Goal: Find specific page/section: Find specific page/section

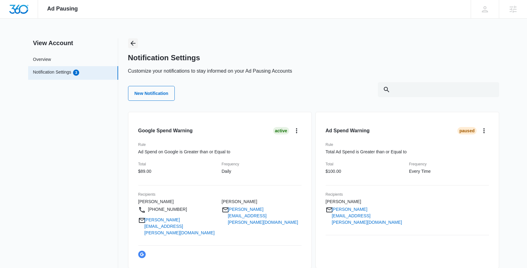
click at [131, 42] on icon "Back" at bounding box center [132, 43] width 7 height 7
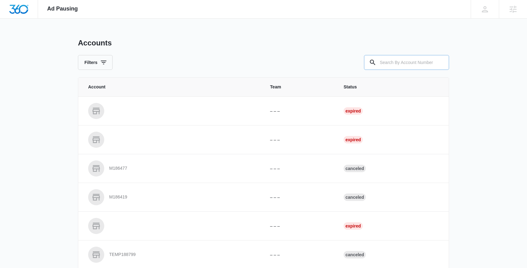
click at [407, 58] on input "text" at bounding box center [406, 62] width 85 height 15
click at [396, 65] on input "text" at bounding box center [406, 62] width 85 height 15
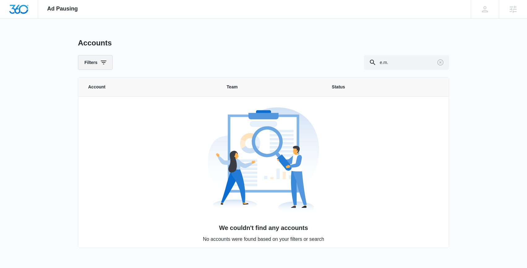
click at [99, 64] on button "Filters" at bounding box center [95, 62] width 35 height 15
click at [181, 43] on div "Accounts" at bounding box center [263, 42] width 371 height 9
click at [408, 57] on input "e.m." at bounding box center [406, 62] width 85 height 15
click at [407, 58] on input "e.m." at bounding box center [406, 62] width 85 height 15
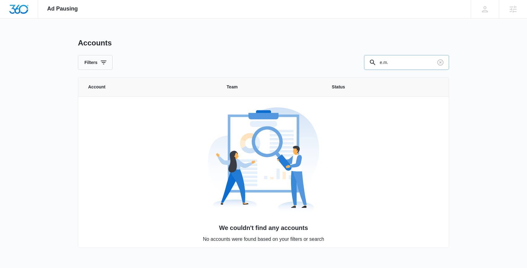
click at [407, 58] on input "e.m." at bounding box center [406, 62] width 85 height 15
paste input "M178626"
type input "M178626"
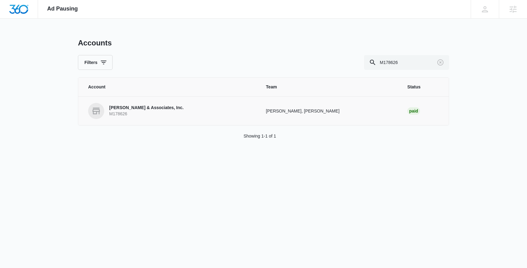
click at [151, 108] on p "[PERSON_NAME] & Associates, Inc." at bounding box center [146, 108] width 75 height 6
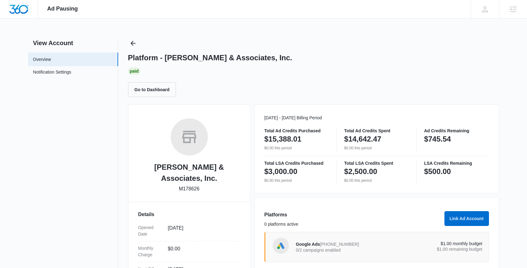
click at [139, 41] on div "Platform - [PERSON_NAME] & Associates, Inc. Paid Go to Dashboard" at bounding box center [313, 67] width 371 height 59
click at [132, 43] on icon "Back" at bounding box center [133, 43] width 5 height 5
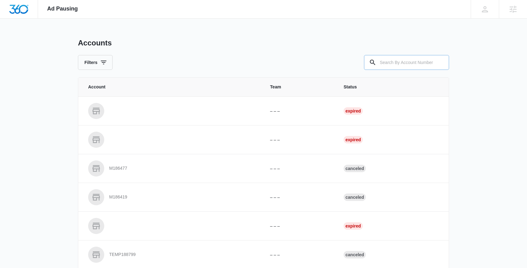
click at [403, 63] on input "text" at bounding box center [406, 62] width 85 height 15
type input "m337472"
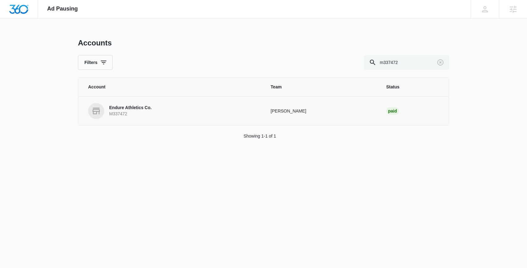
click at [136, 103] on link "Endure Athletics Co. M337472" at bounding box center [172, 111] width 168 height 16
